Goal: Task Accomplishment & Management: Use online tool/utility

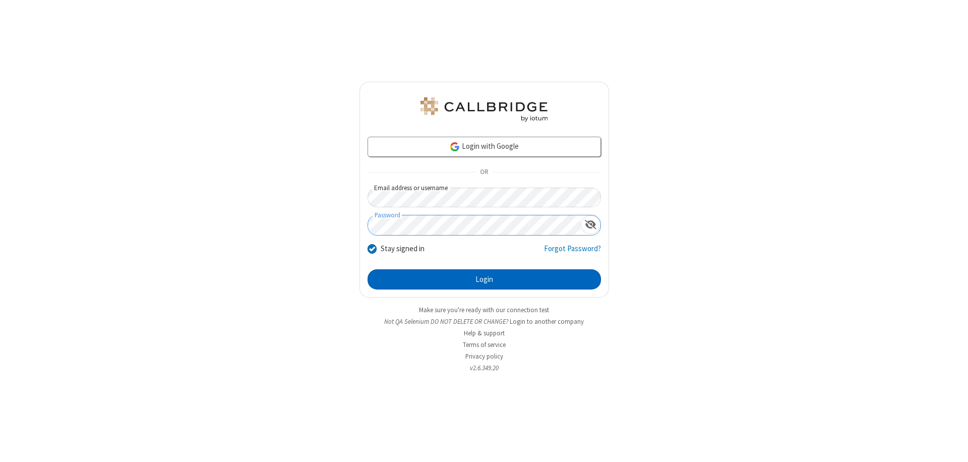
click at [484, 279] on button "Login" at bounding box center [484, 279] width 233 height 20
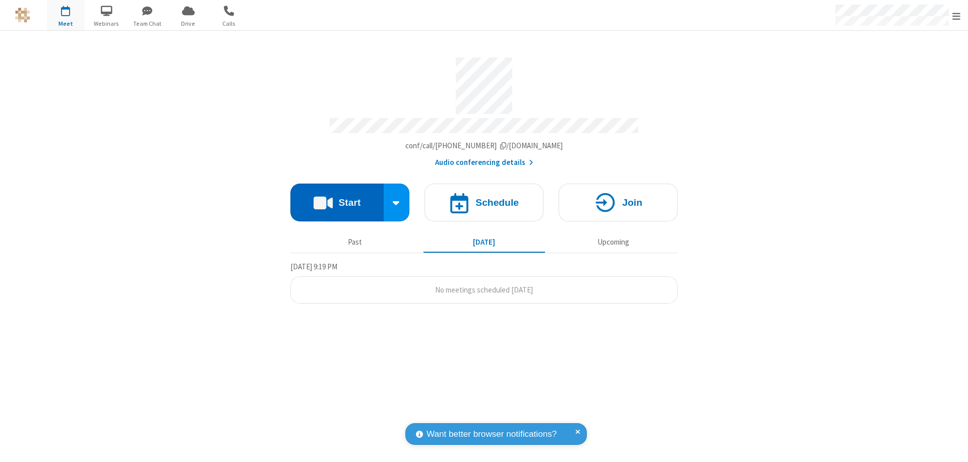
click at [337, 198] on button "Start" at bounding box center [336, 203] width 93 height 38
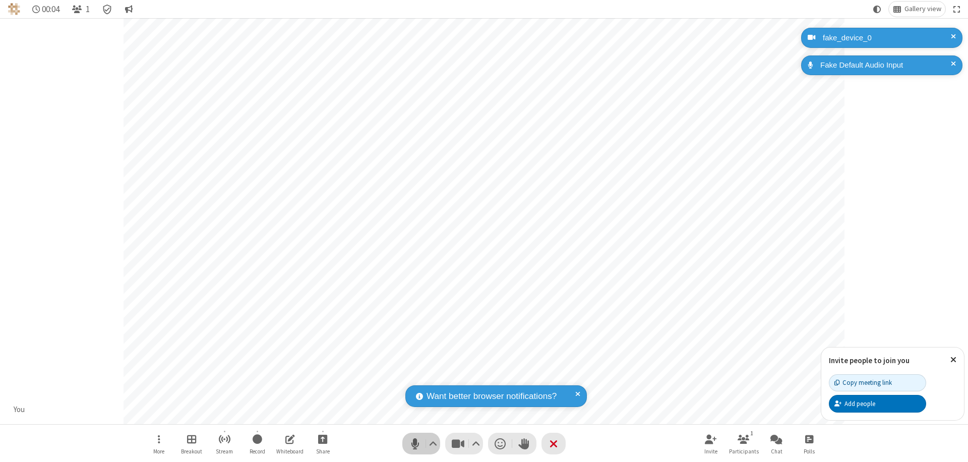
click at [415, 443] on span "Mute (⌘+Shift+A)" at bounding box center [414, 443] width 15 height 15
click at [415, 443] on span "Unmute (⌘+Shift+A)" at bounding box center [414, 443] width 15 height 15
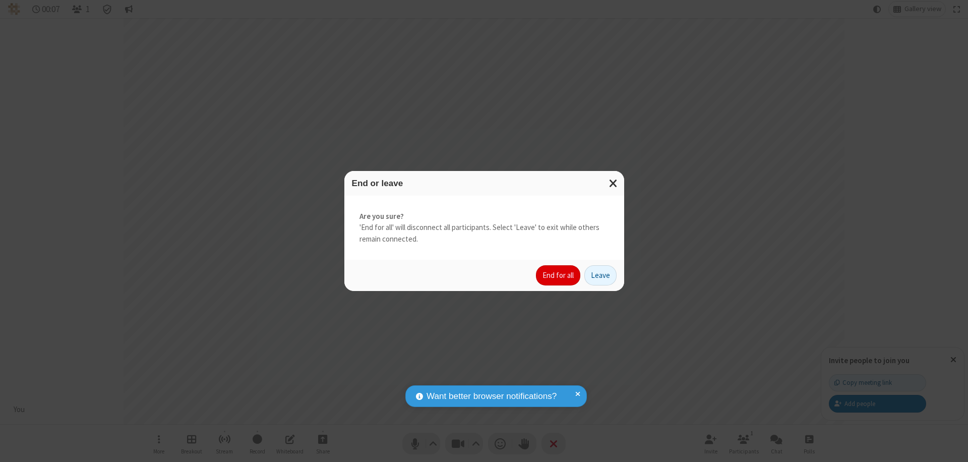
click at [559, 275] on button "End for all" at bounding box center [558, 275] width 44 height 20
